Goal: Navigation & Orientation: Find specific page/section

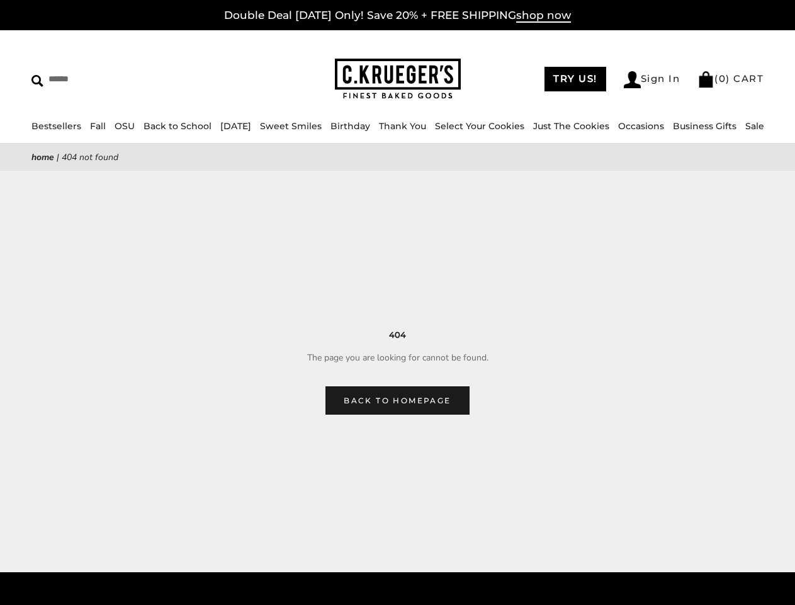
click at [397, 302] on main "Home | 404 Not Found 404 The page you are looking for cannot be found. Back to …" at bounding box center [397, 279] width 795 height 271
click at [115, 79] on input "Search" at bounding box center [115, 79] width 168 height 20
click at [621, 126] on link "Occasions" at bounding box center [641, 125] width 46 height 11
